Goal: Transaction & Acquisition: Purchase product/service

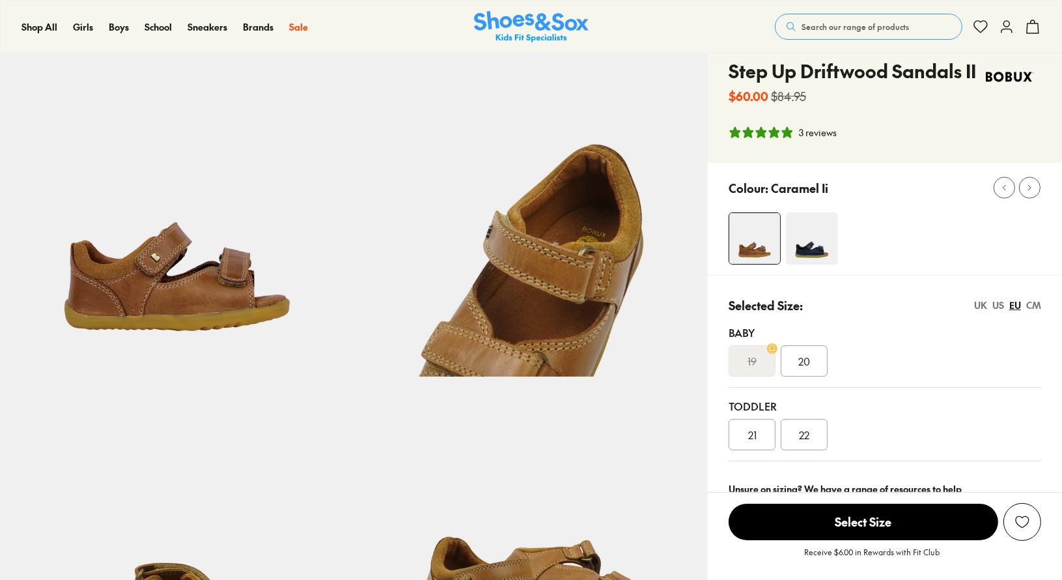
select select "*"
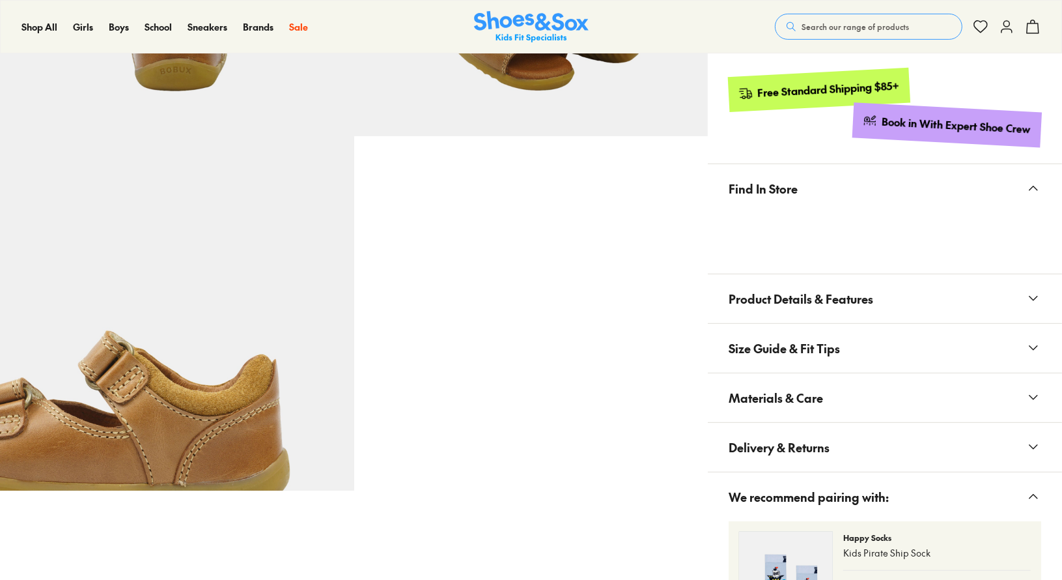
scroll to position [649, 0]
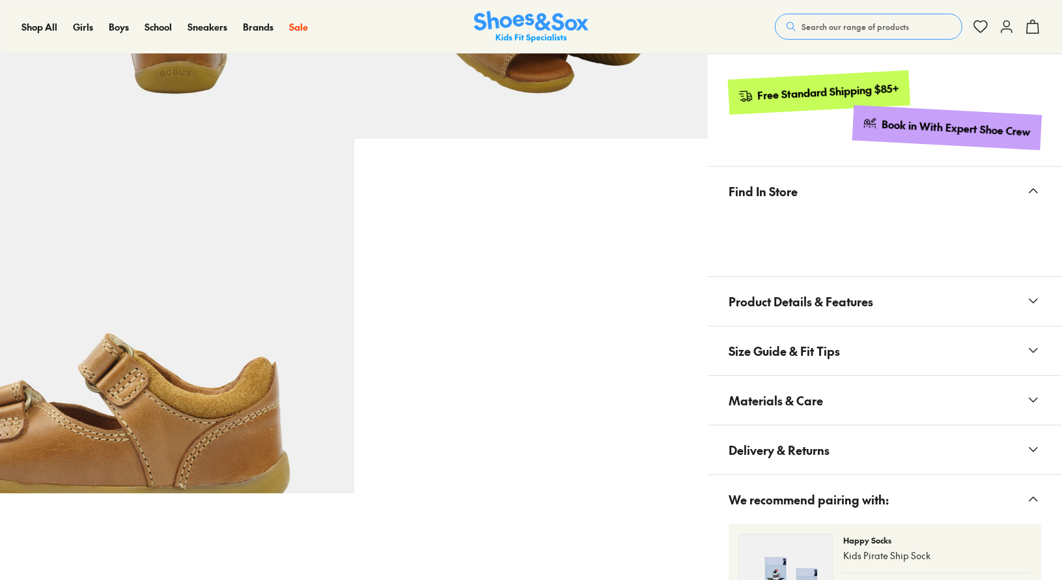
click at [1042, 307] on button "Product Details & Features" at bounding box center [885, 301] width 354 height 49
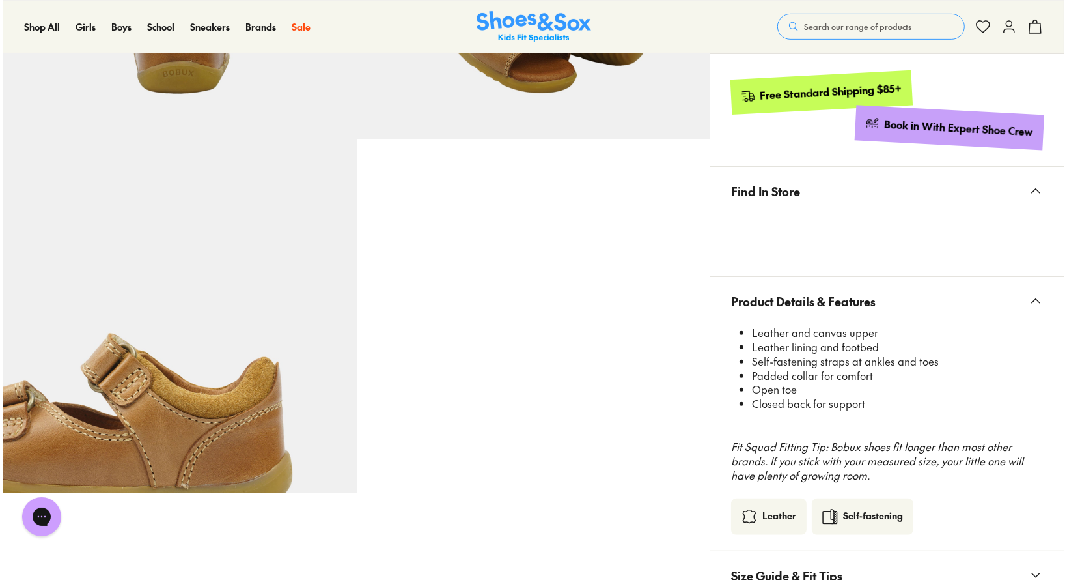
scroll to position [651, 0]
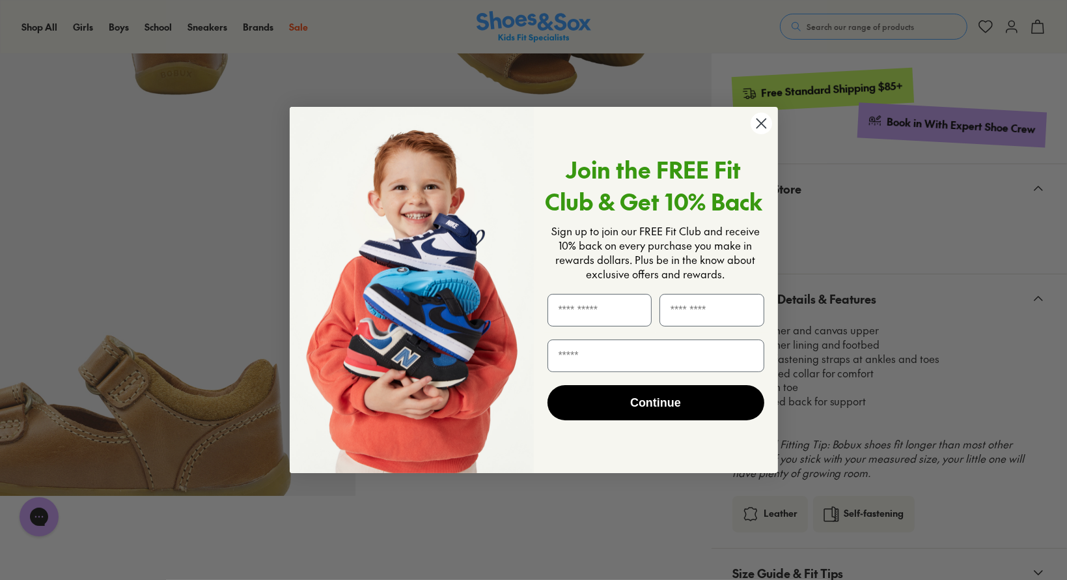
click at [765, 129] on circle "Close dialog" at bounding box center [760, 123] width 21 height 21
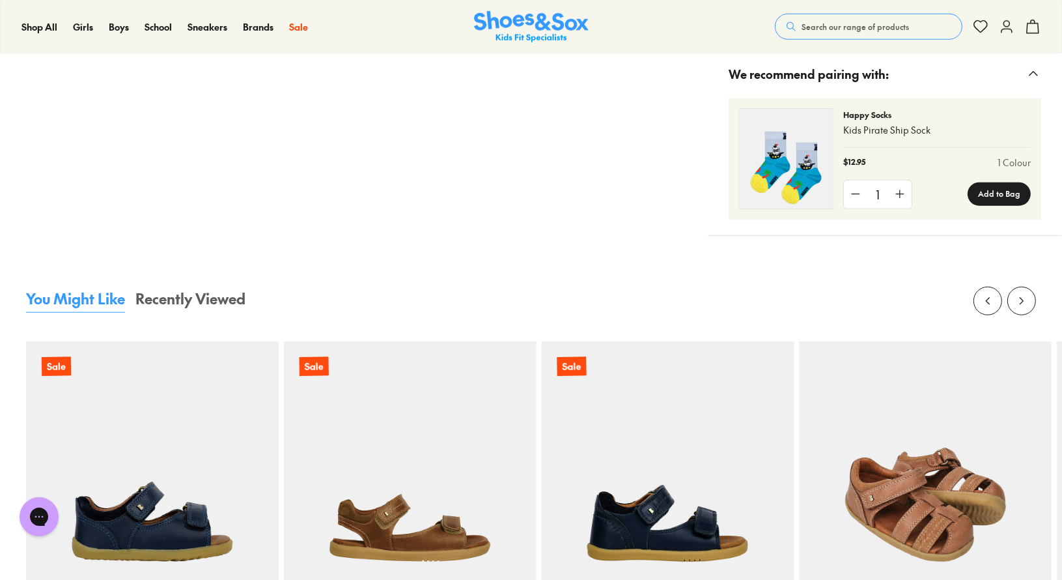
scroll to position [1300, 0]
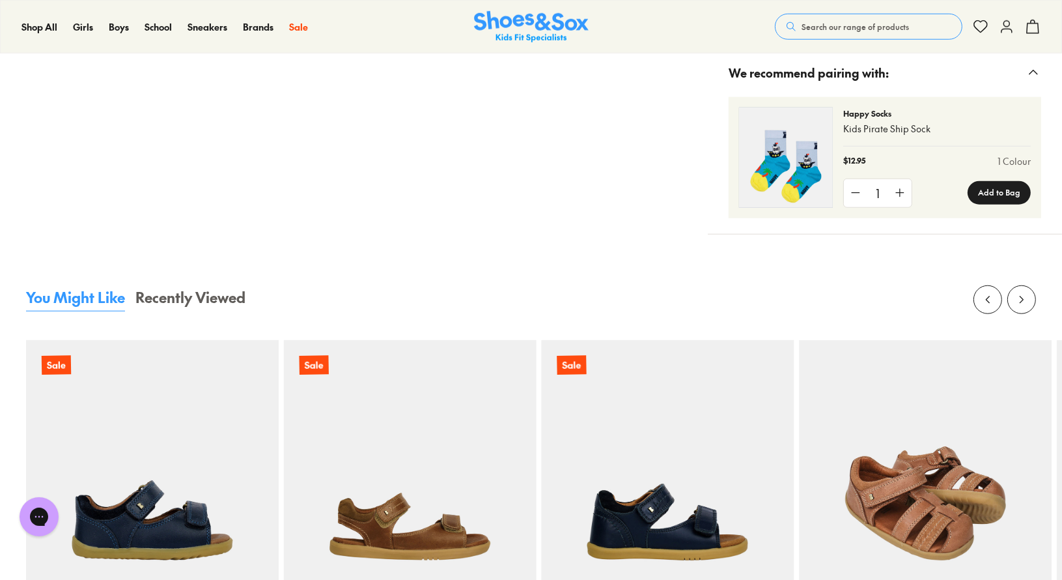
click at [946, 513] on img at bounding box center [925, 466] width 253 height 253
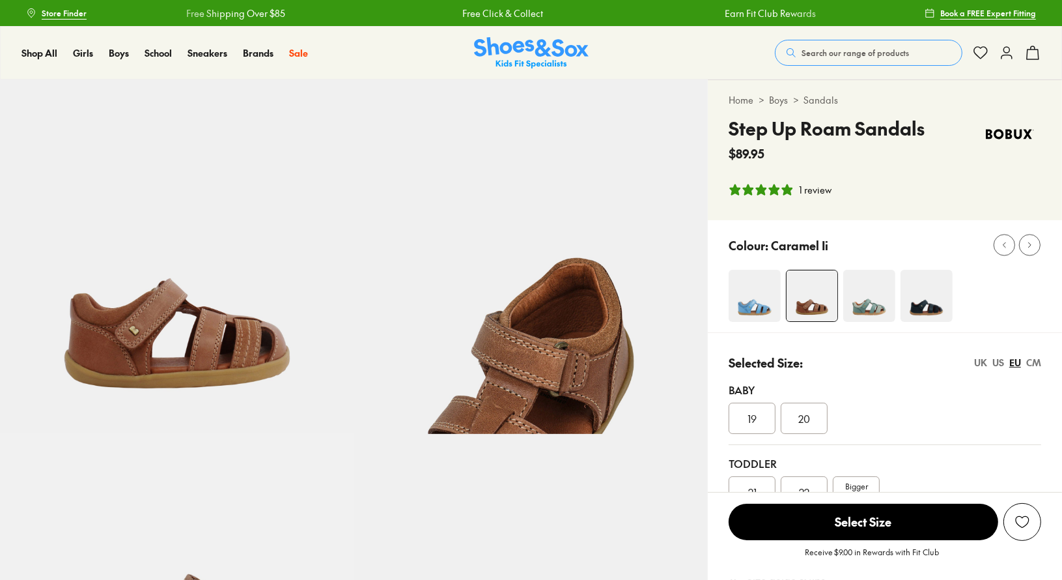
select select "*"
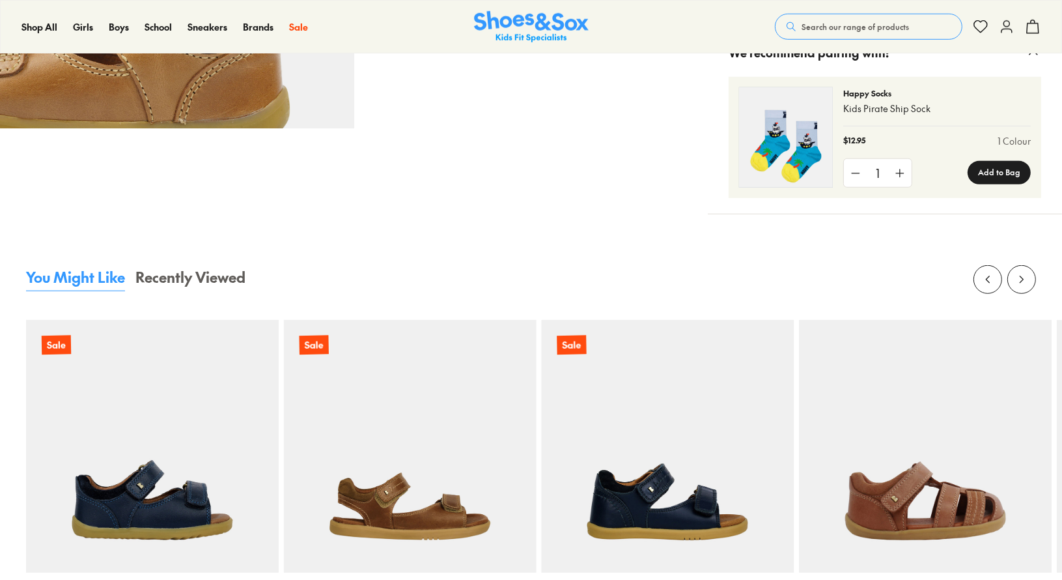
select select "*"
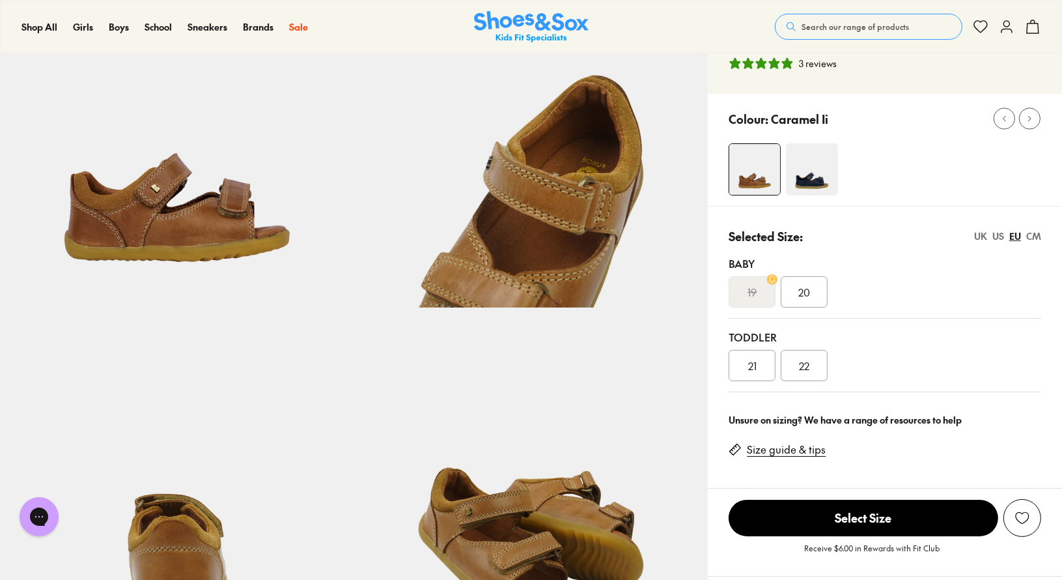
scroll to position [101, 0]
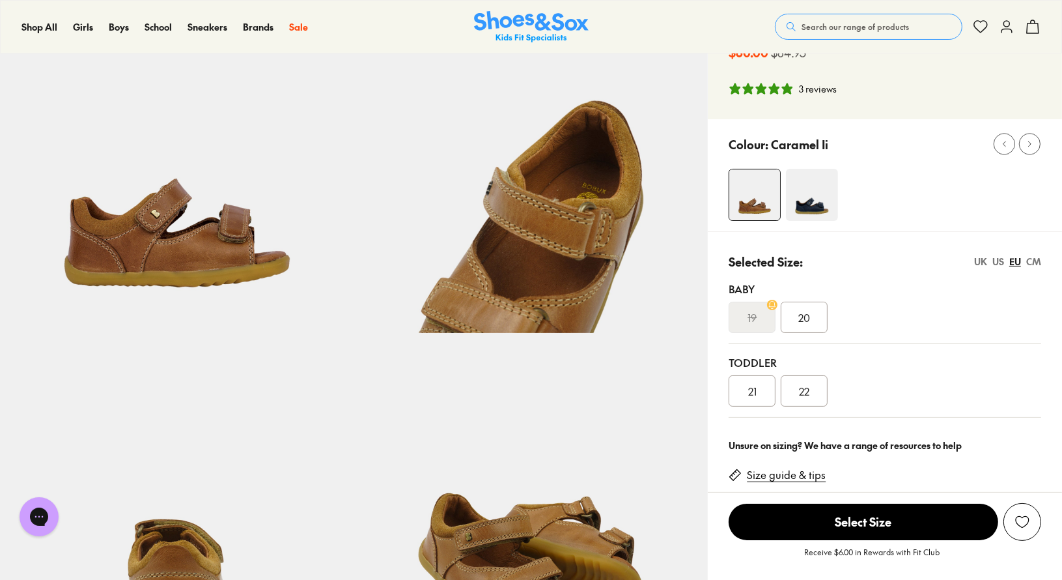
click at [765, 389] on div "21" at bounding box center [752, 390] width 47 height 31
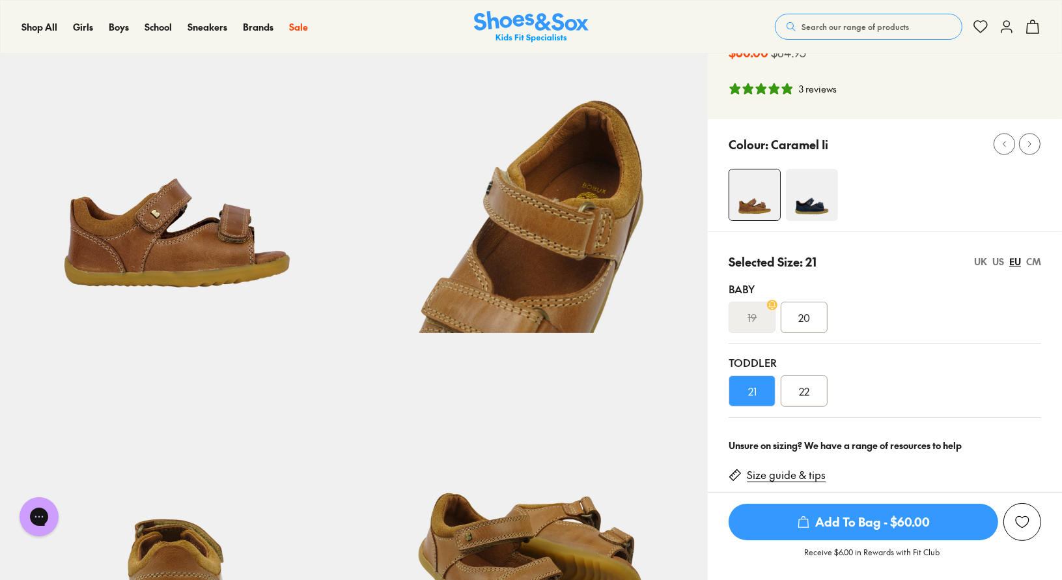
click at [862, 519] on span "Add To Bag - $60.00" at bounding box center [864, 521] width 270 height 36
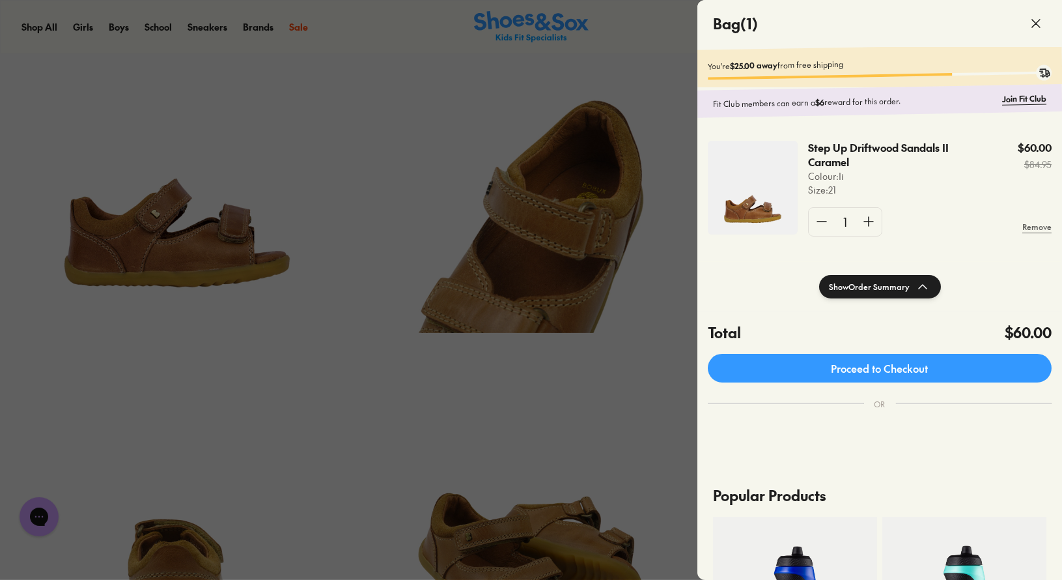
click at [1037, 31] on span at bounding box center [1036, 23] width 36 height 36
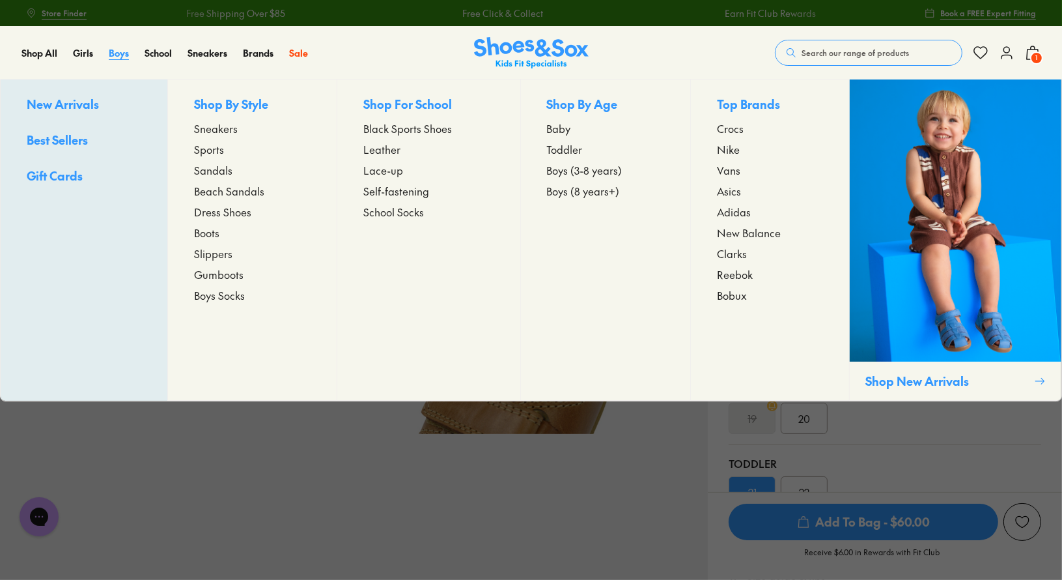
click at [122, 54] on span "Boys" at bounding box center [119, 52] width 20 height 13
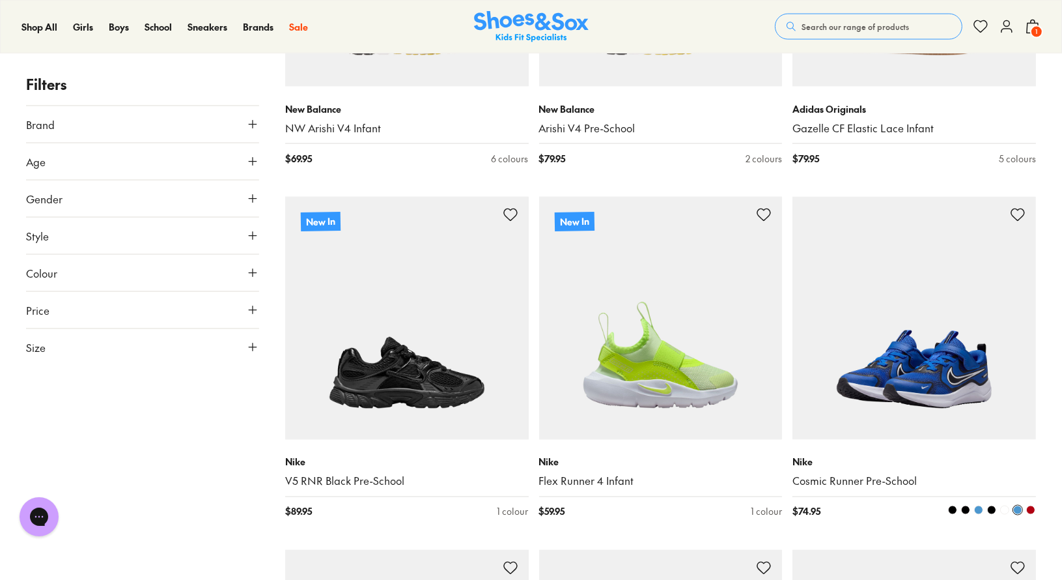
scroll to position [2214, 0]
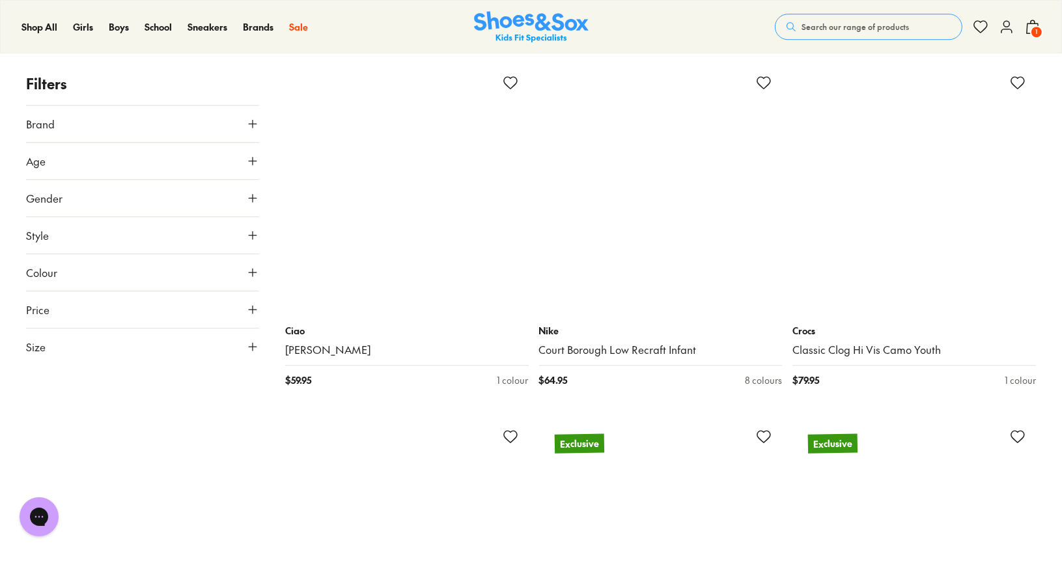
scroll to position [4168, 0]
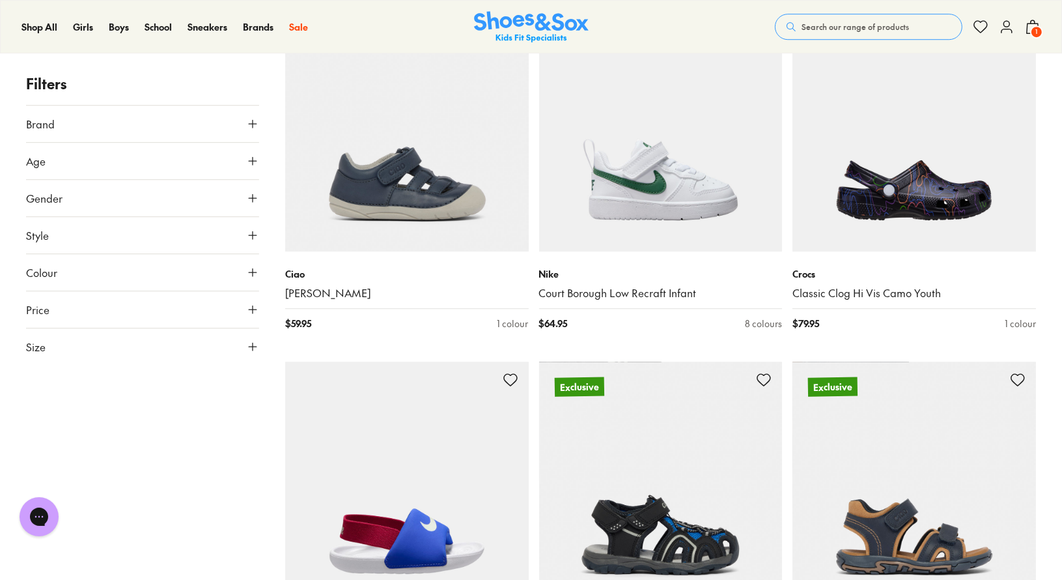
click at [250, 125] on icon at bounding box center [252, 123] width 13 height 13
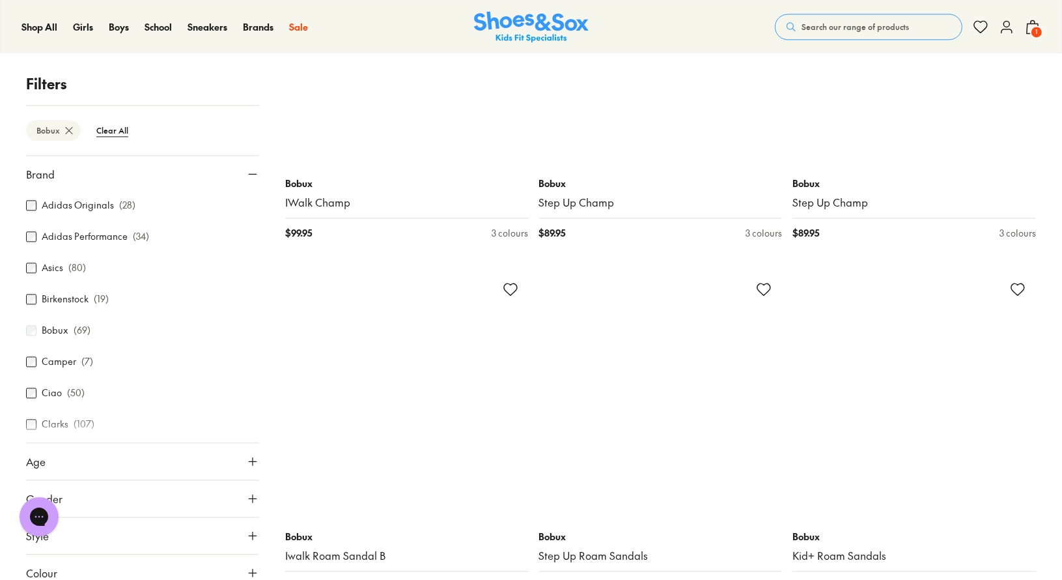
scroll to position [3321, 0]
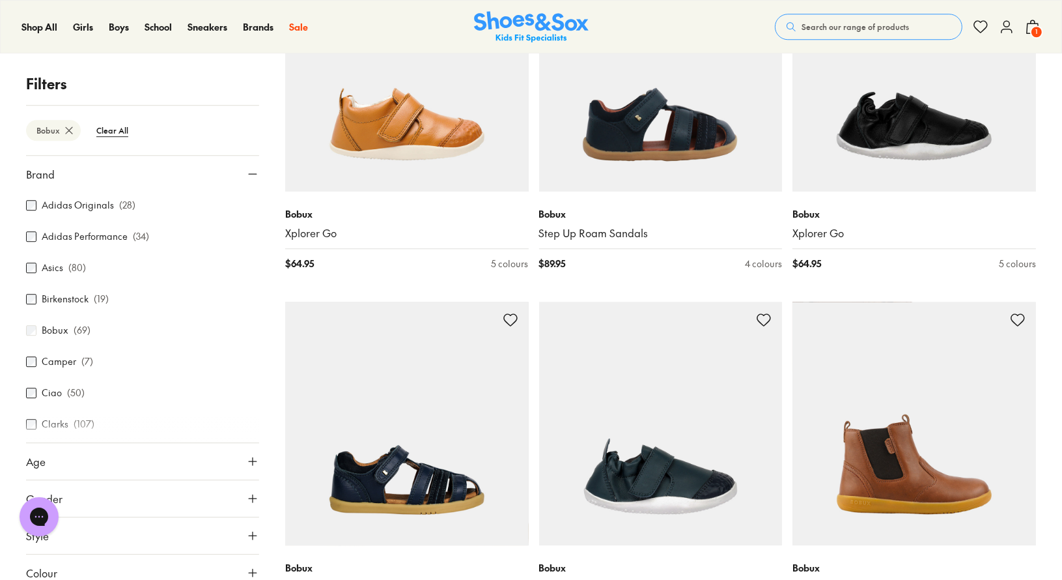
scroll to position [3907, 0]
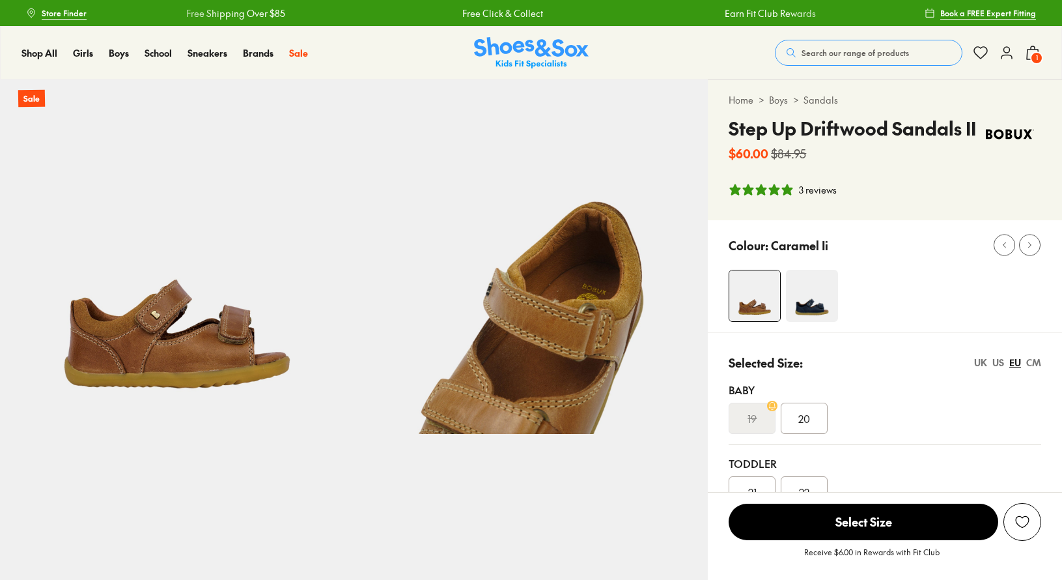
select select "*"
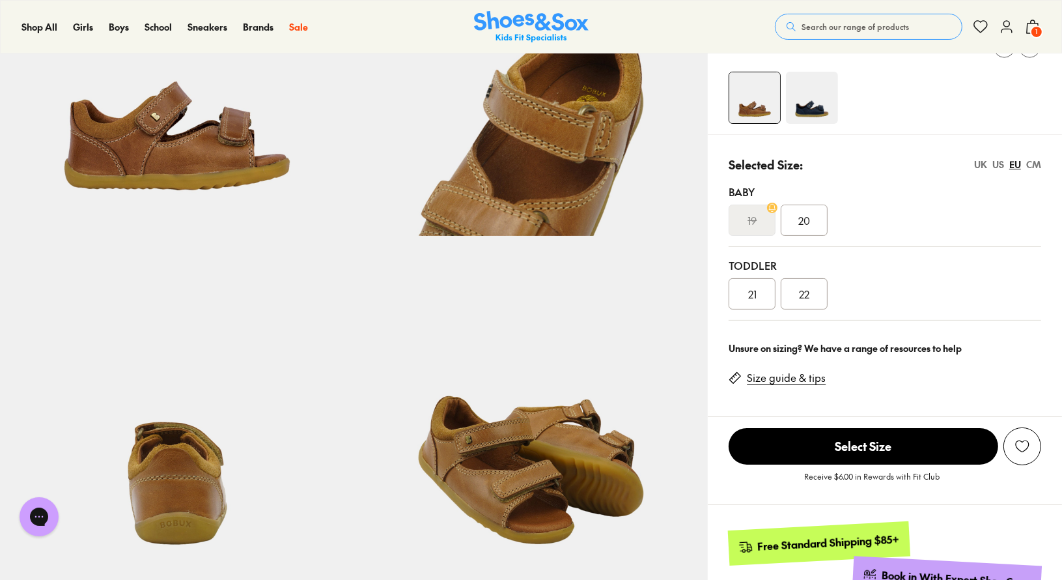
scroll to position [195, 0]
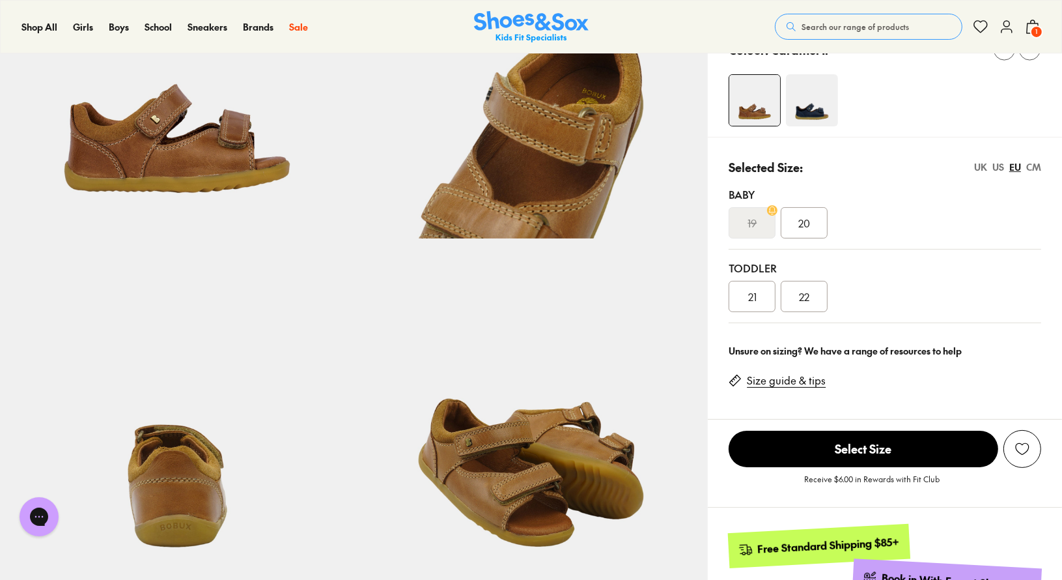
click at [1036, 28] on span "1" at bounding box center [1036, 31] width 13 height 13
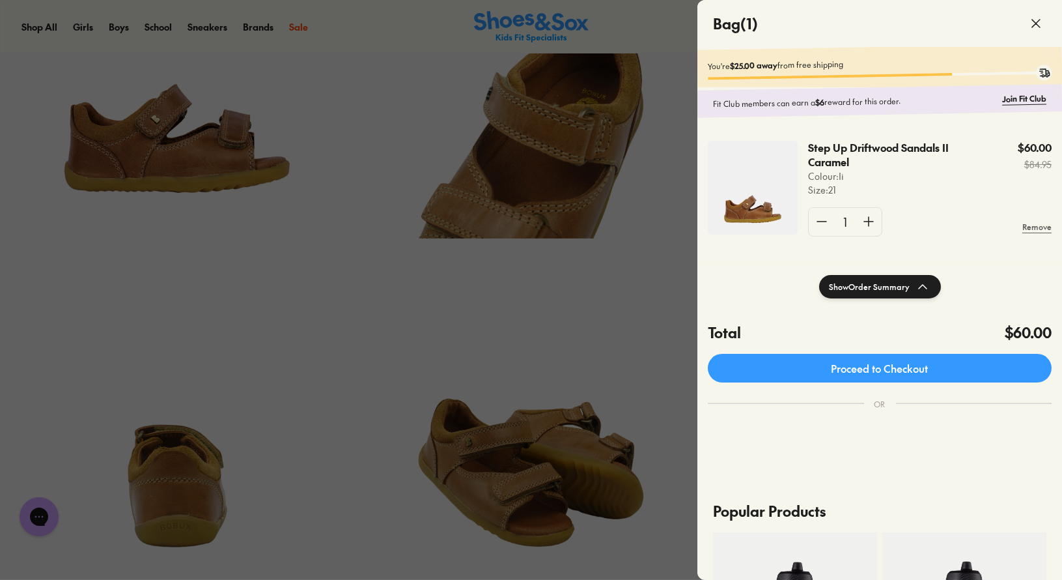
click at [419, 298] on div at bounding box center [531, 290] width 1062 height 580
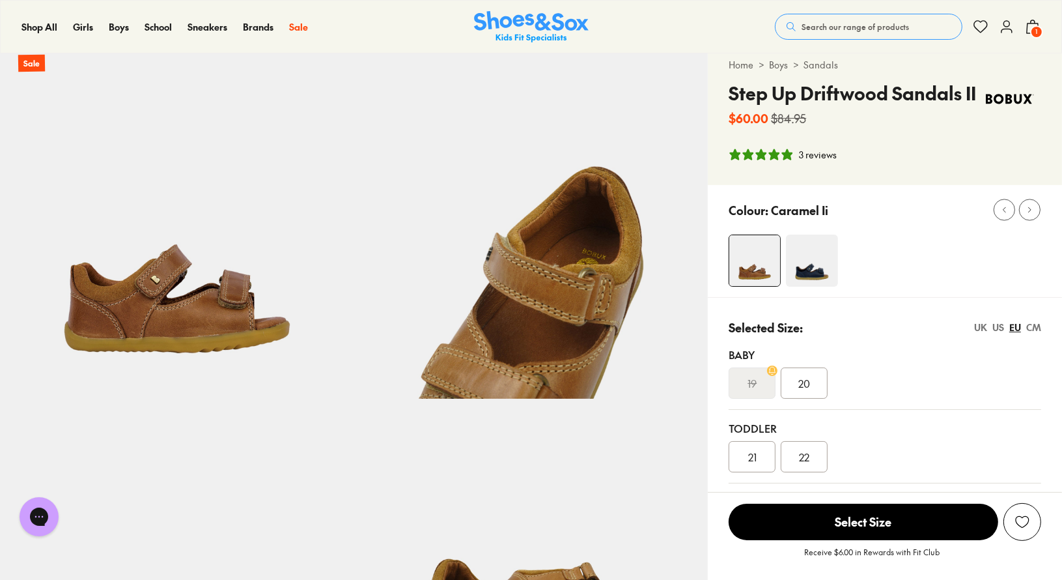
scroll to position [0, 0]
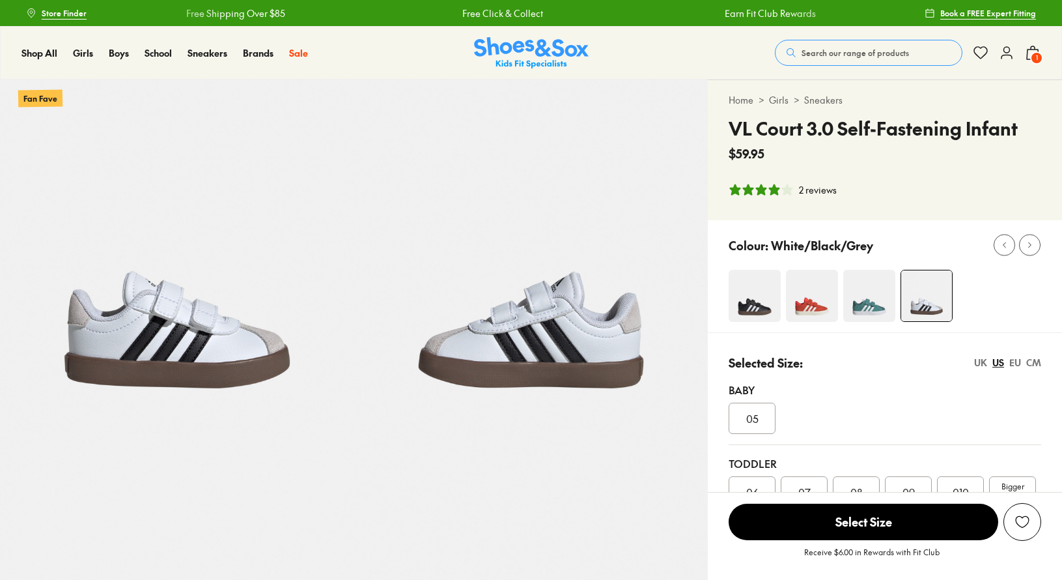
select select "*"
